Goal: Check status: Check status

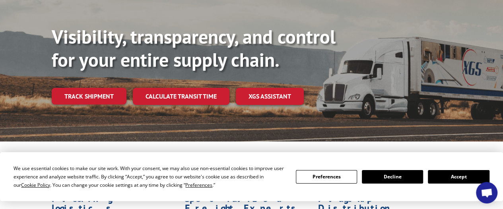
scroll to position [80, 0]
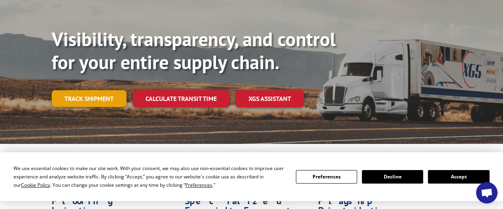
click at [84, 90] on link "Track shipment" at bounding box center [89, 98] width 75 height 17
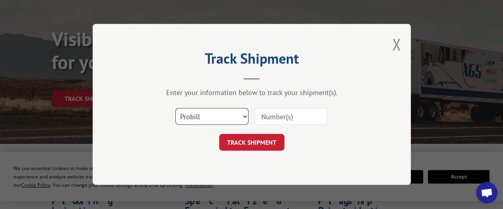
click at [241, 115] on select "Select category... Probill BOL PO" at bounding box center [211, 117] width 73 height 17
select select "bol"
click at [175, 109] on select "Select category... Probill BOL PO" at bounding box center [211, 117] width 73 height 17
click at [285, 116] on input at bounding box center [290, 117] width 73 height 17
paste input "6024261"
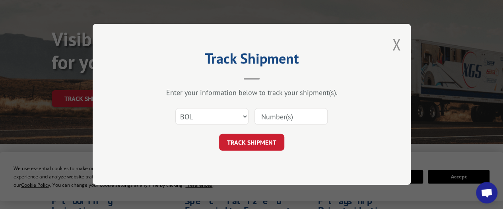
type input "6024261"
click button "TRACK SHIPMENT" at bounding box center [251, 142] width 65 height 17
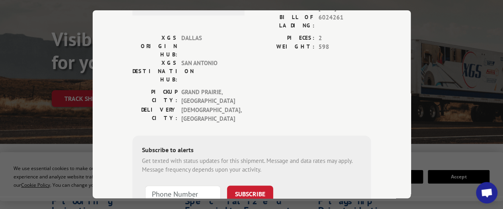
scroll to position [0, 0]
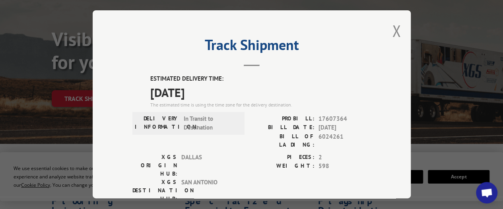
click at [151, 76] on label "ESTIMATED DELIVERY TIME:" at bounding box center [260, 78] width 221 height 9
click at [151, 75] on label "ESTIMATED DELIVERY TIME:" at bounding box center [260, 78] width 221 height 9
click at [227, 75] on label "ESTIMATED DELIVERY TIME:" at bounding box center [260, 78] width 221 height 9
click at [214, 75] on label "ESTIMATED DELIVERY TIME:" at bounding box center [260, 78] width 221 height 9
click at [154, 74] on label "ESTIMATED DELIVERY TIME:" at bounding box center [260, 78] width 221 height 9
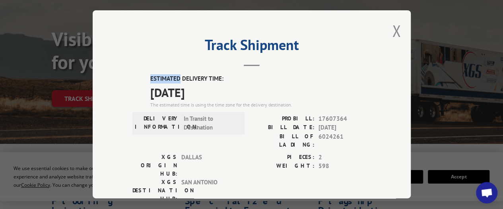
click at [154, 74] on label "ESTIMATED DELIVERY TIME:" at bounding box center [260, 78] width 221 height 9
click at [181, 74] on label "ESTIMATED DELIVERY TIME:" at bounding box center [260, 78] width 221 height 9
click at [163, 74] on label "ESTIMATED DELIVERY TIME:" at bounding box center [260, 78] width 221 height 9
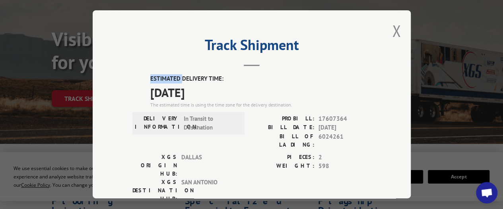
copy label "ESTIMATED"
click at [192, 76] on label "ESTIMATED DELIVERY TIME:" at bounding box center [260, 78] width 221 height 9
copy label "DELIVERY"
click at [392, 32] on button "Close modal" at bounding box center [396, 30] width 9 height 21
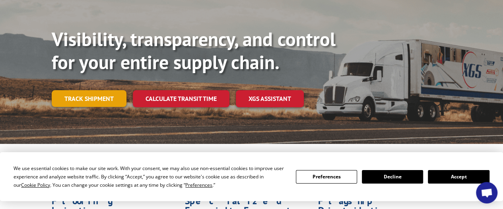
click at [106, 90] on link "Track shipment" at bounding box center [89, 98] width 75 height 17
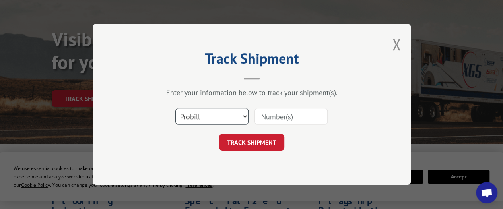
click at [240, 117] on select "Select category... Probill BOL PO" at bounding box center [211, 117] width 73 height 17
click at [301, 118] on input at bounding box center [290, 117] width 73 height 17
paste input "17607364"
type input "17607364"
click button "TRACK SHIPMENT" at bounding box center [251, 142] width 65 height 17
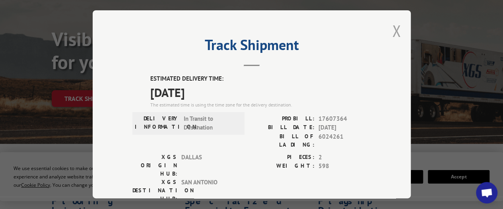
click at [392, 31] on button "Close modal" at bounding box center [396, 30] width 9 height 21
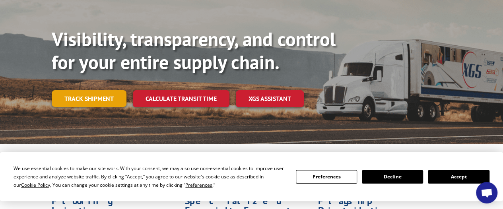
click at [89, 90] on link "Track shipment" at bounding box center [89, 98] width 75 height 17
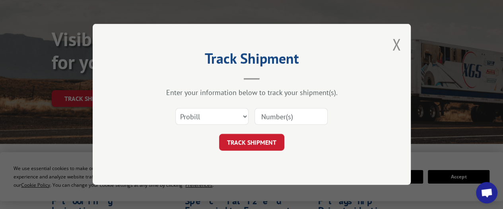
click at [287, 121] on input at bounding box center [290, 117] width 73 height 17
paste input "17610824"
type input "17610824"
click at [273, 134] on button "TRACK SHIPMENT" at bounding box center [251, 142] width 65 height 17
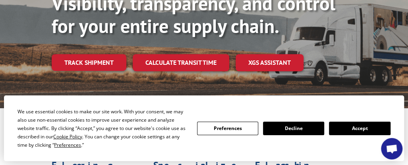
scroll to position [119, 0]
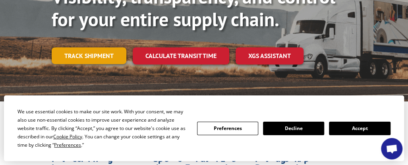
click at [103, 58] on link "Track shipment" at bounding box center [89, 55] width 75 height 17
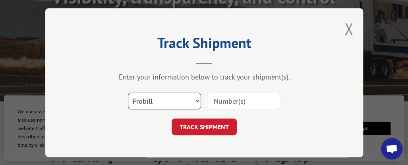
click at [178, 93] on select "Select category... Probill BOL PO" at bounding box center [164, 101] width 73 height 17
select select "bol"
click at [128, 93] on select "Select category... Probill BOL PO" at bounding box center [164, 101] width 73 height 17
click at [219, 99] on input at bounding box center [243, 101] width 73 height 17
paste input "17607364"
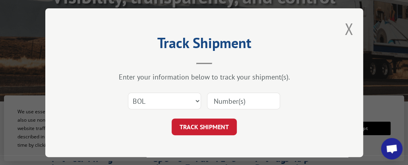
type input "17607364"
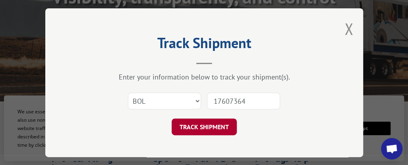
click button "TRACK SHIPMENT" at bounding box center [204, 126] width 65 height 17
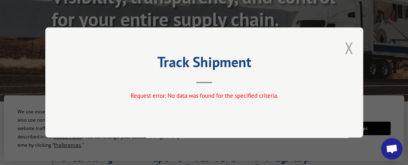
click at [350, 52] on button "Close modal" at bounding box center [349, 47] width 9 height 21
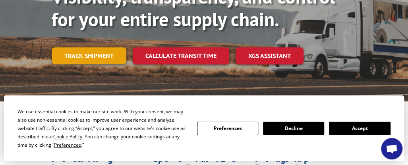
click at [113, 63] on link "Track shipment" at bounding box center [89, 55] width 75 height 17
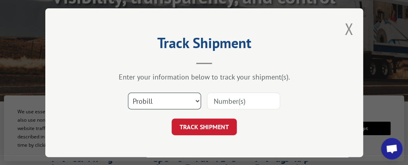
click at [190, 97] on select "Select category... Probill BOL PO" at bounding box center [164, 101] width 73 height 17
click at [128, 93] on select "Select category... Probill BOL PO" at bounding box center [164, 101] width 73 height 17
click at [189, 103] on select "Select category... Probill BOL PO" at bounding box center [164, 101] width 73 height 17
select select "bol"
click at [128, 93] on select "Select category... Probill BOL PO" at bounding box center [164, 101] width 73 height 17
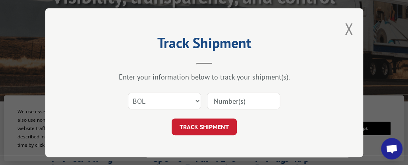
click at [228, 97] on input at bounding box center [243, 101] width 73 height 17
paste input "6024261"
type input "6024261"
click button "TRACK SHIPMENT" at bounding box center [204, 126] width 65 height 17
